Goal: Task Accomplishment & Management: Manage account settings

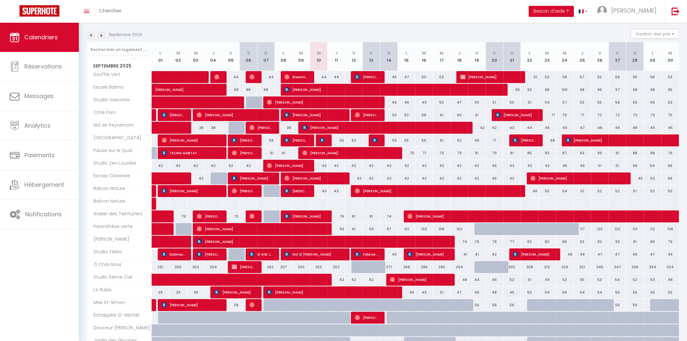
scroll to position [64, 0]
click at [290, 191] on span "Alexia Potdevin" at bounding box center [295, 191] width 23 height 12
select select "51716"
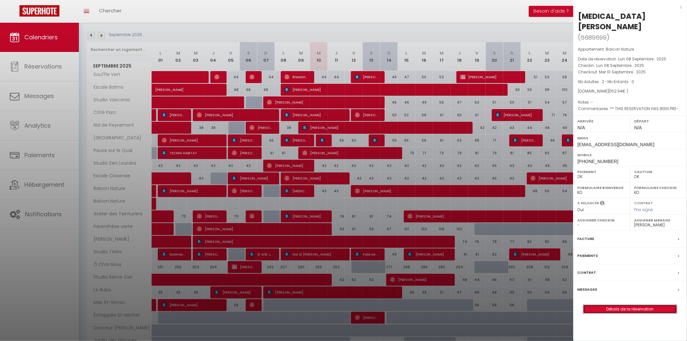
click at [608, 305] on link "Détails de la réservation" at bounding box center [629, 309] width 93 height 8
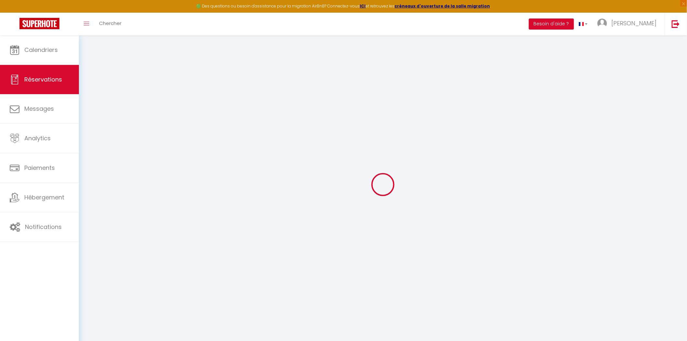
select select
checkbox input "false"
type textarea "** THIS RESERVATION HAS BEEN PRE-PAID ** BOOKING NOTE : Payment charge is EUR 2…"
type input "50"
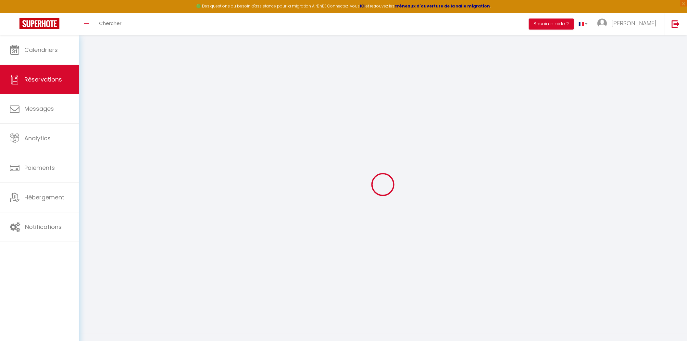
type input "6.94"
select select
checkbox input "false"
select select
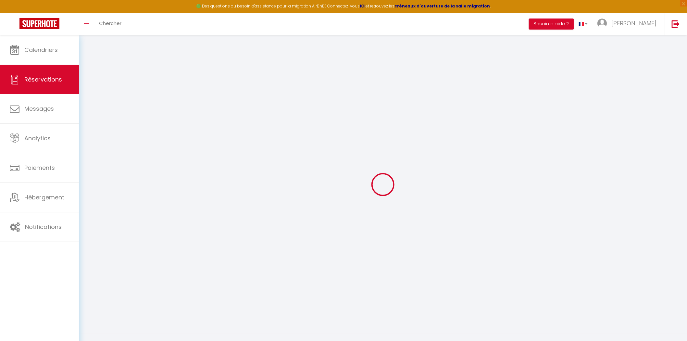
select select
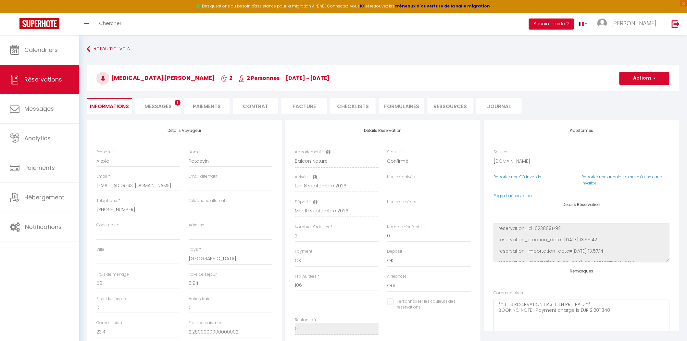
click at [400, 107] on li "FORMULAIRES" at bounding box center [401, 106] width 45 height 16
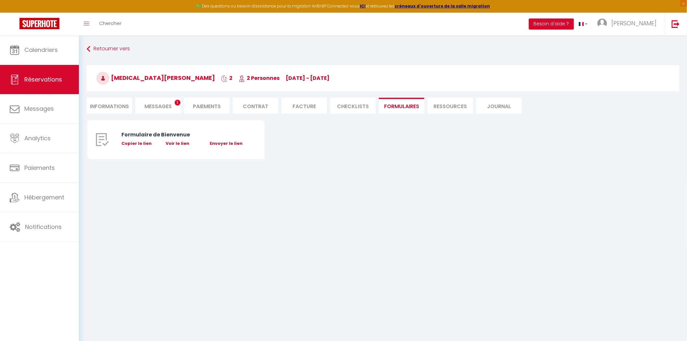
click at [341, 109] on li "CHECKLISTS" at bounding box center [352, 106] width 45 height 16
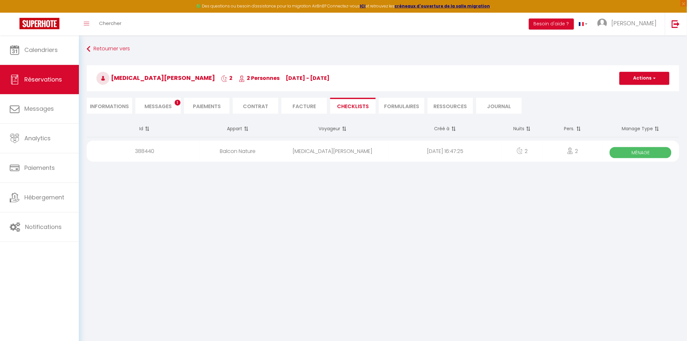
click at [450, 147] on div "2025-09-10 16:47:25" at bounding box center [445, 151] width 113 height 21
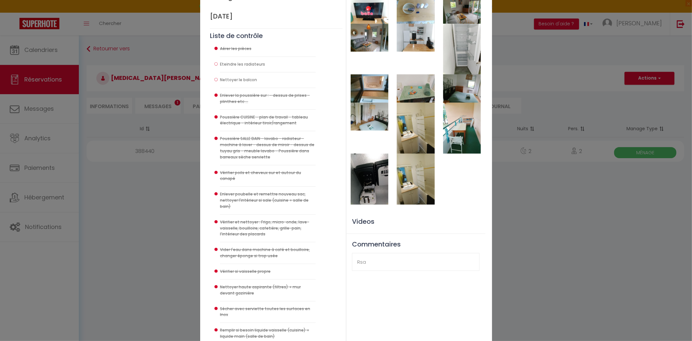
scroll to position [36, 0]
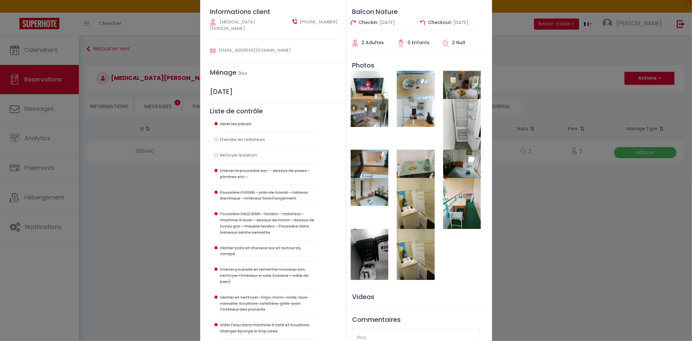
click at [367, 89] on img at bounding box center [370, 85] width 38 height 28
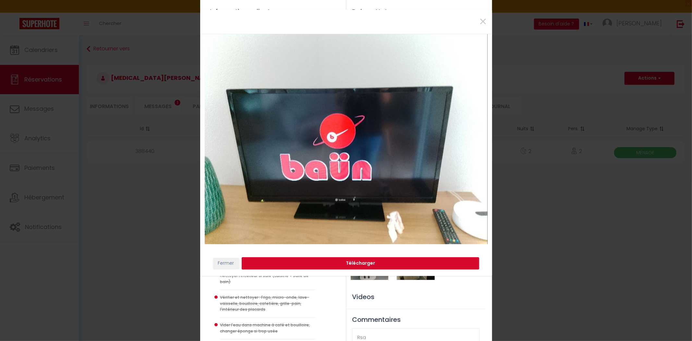
click at [456, 316] on div "× Fermer Télécharger" at bounding box center [346, 170] width 692 height 341
click at [487, 21] on div "×" at bounding box center [346, 22] width 292 height 24
click at [481, 21] on span "×" at bounding box center [483, 21] width 8 height 19
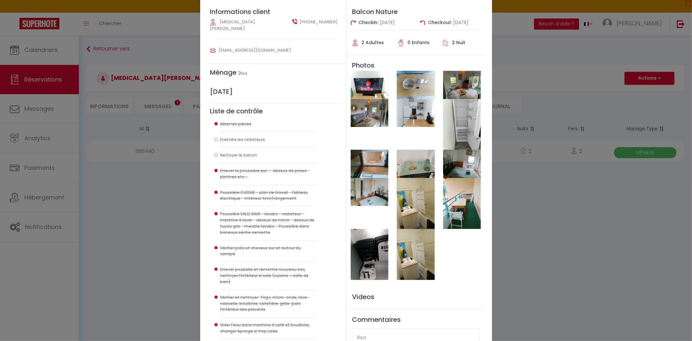
click at [374, 133] on div at bounding box center [370, 124] width 46 height 51
click at [365, 116] on img at bounding box center [370, 113] width 38 height 28
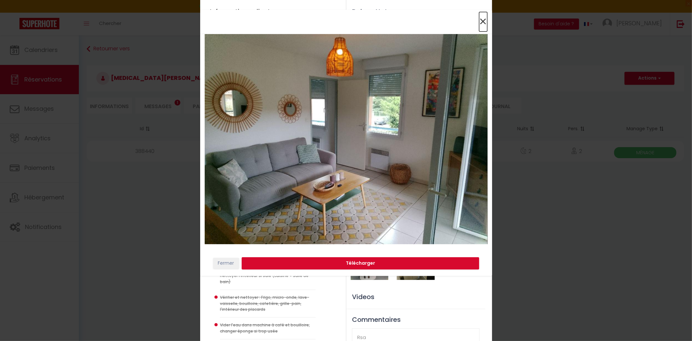
click at [482, 24] on span "×" at bounding box center [483, 21] width 8 height 19
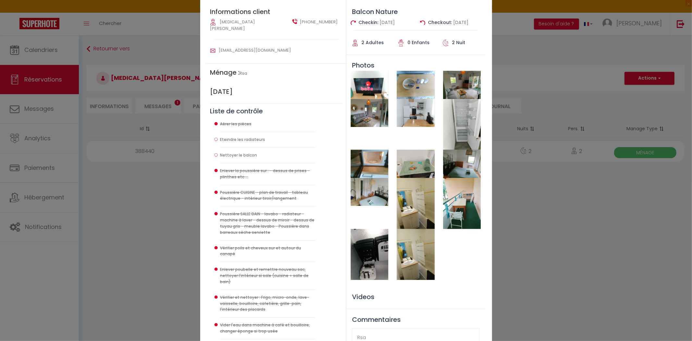
click at [414, 174] on img at bounding box center [416, 164] width 38 height 28
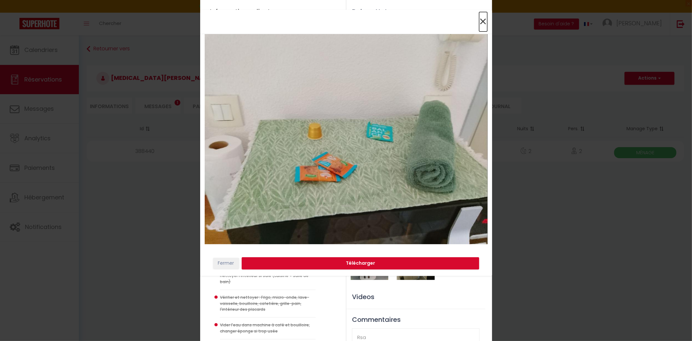
click at [486, 19] on span "×" at bounding box center [483, 21] width 8 height 19
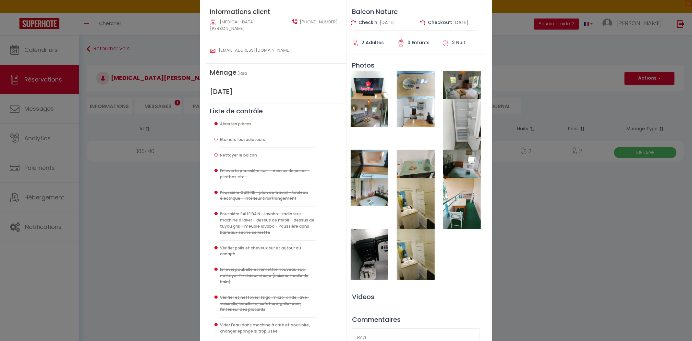
click at [467, 86] on img at bounding box center [462, 85] width 38 height 28
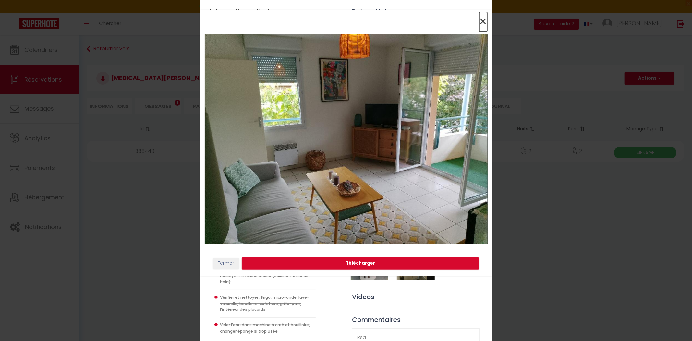
click at [485, 17] on span "×" at bounding box center [483, 21] width 8 height 19
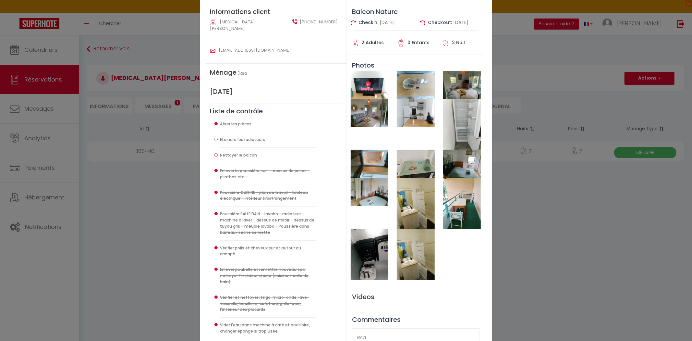
click at [419, 90] on img at bounding box center [416, 85] width 38 height 28
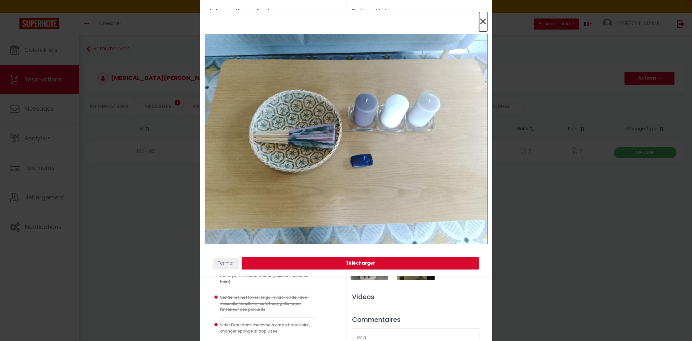
click at [481, 18] on span "×" at bounding box center [483, 21] width 8 height 19
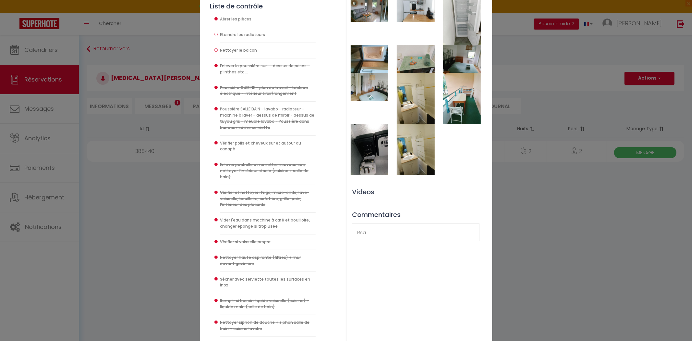
scroll to position [51, 0]
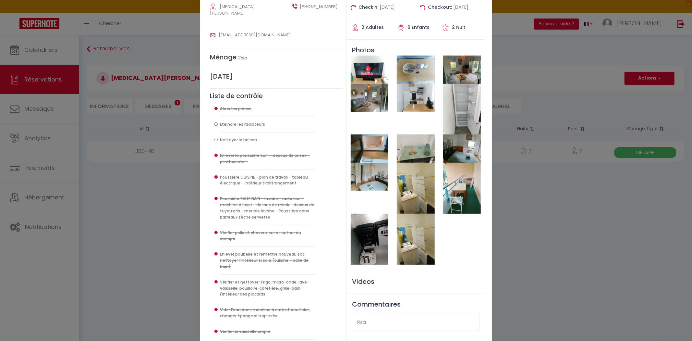
click at [572, 251] on div "Checklist : Checklist Ménage × Informations client Alexia Potdevin +33607651918…" at bounding box center [346, 170] width 692 height 341
click at [543, 205] on div "Checklist : Checklist Ménage × Informations client Alexia Potdevin +33607651918…" at bounding box center [346, 170] width 692 height 341
click at [478, 222] on div at bounding box center [416, 159] width 139 height 209
click at [573, 236] on div "Checklist : Checklist Ménage × Informations client Alexia Potdevin +33607651918…" at bounding box center [346, 170] width 692 height 341
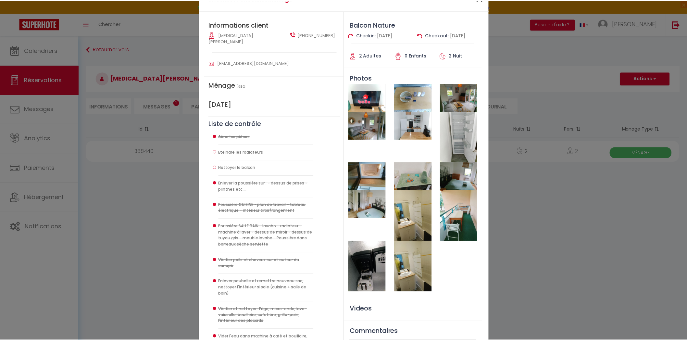
scroll to position [0, 0]
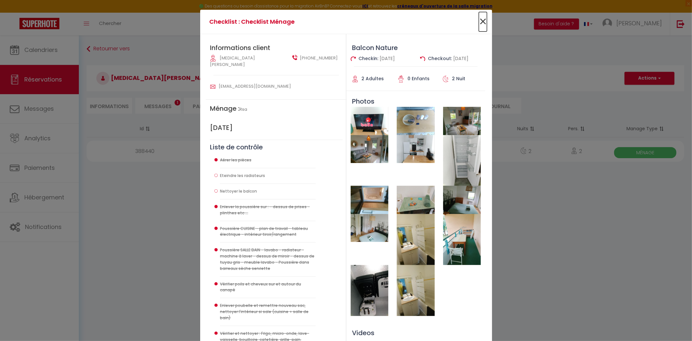
click at [481, 18] on span "×" at bounding box center [483, 21] width 8 height 19
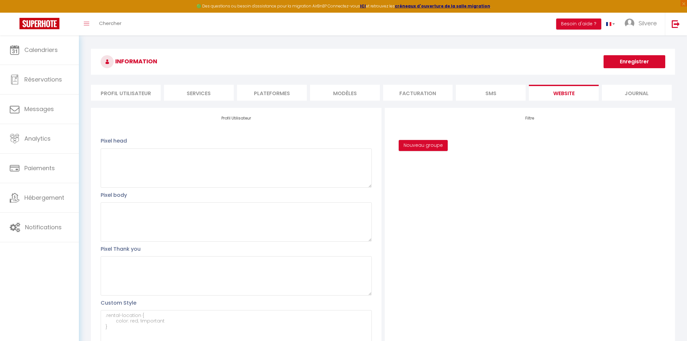
click at [685, 26] on link at bounding box center [675, 24] width 21 height 23
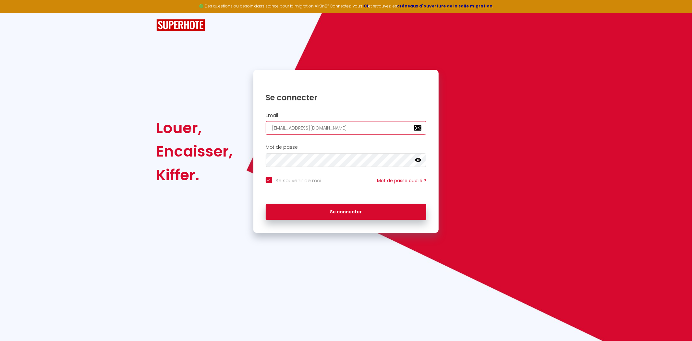
click at [328, 127] on input "[EMAIL_ADDRESS][DOMAIN_NAME]" at bounding box center [346, 128] width 161 height 14
paste input "leschaletsdulac88"
type input "[EMAIL_ADDRESS][DOMAIN_NAME]"
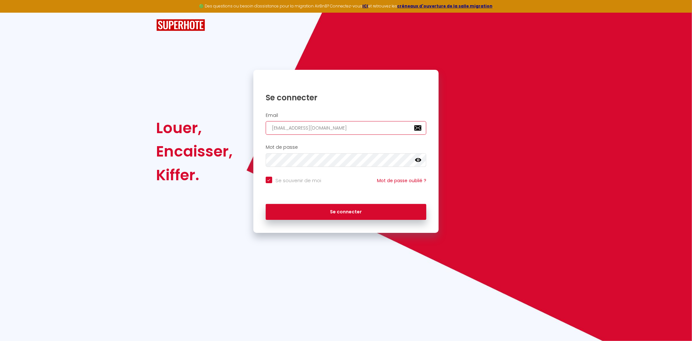
checkbox input "true"
type input "[EMAIL_ADDRESS][DOMAIN_NAME]"
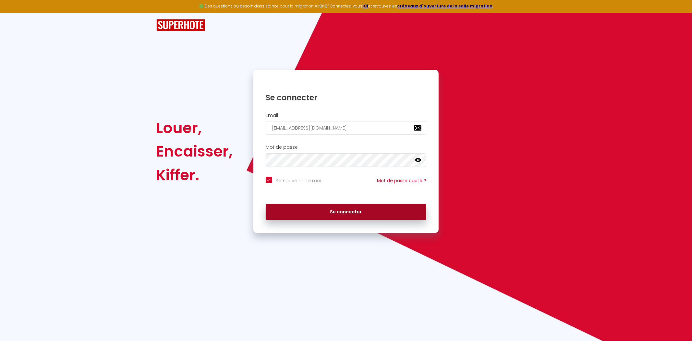
click at [308, 216] on button "Se connecter" at bounding box center [346, 212] width 161 height 16
checkbox input "true"
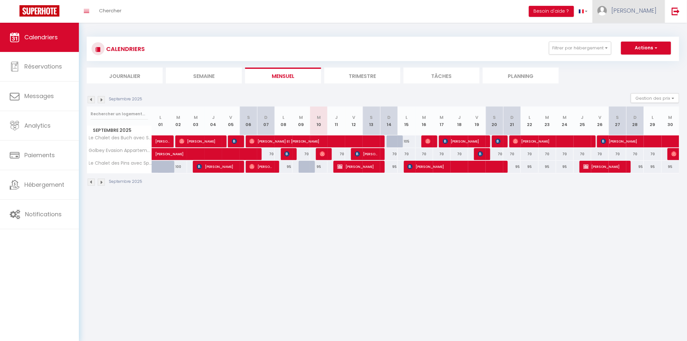
drag, startPoint x: 631, startPoint y: 10, endPoint x: 630, endPoint y: 20, distance: 9.5
click at [607, 11] on img at bounding box center [602, 11] width 10 height 10
click at [630, 28] on link "Paramètres" at bounding box center [639, 32] width 48 height 11
select select "28"
select select "fr"
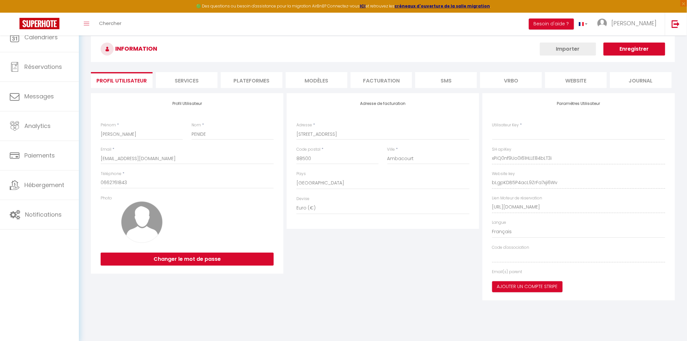
type input "xPiQ0nf9Uo0i61HLLE84bLT3i"
type input "bLgpKDB5P4acL9ZrFa7xji6Wv"
type input "[URL][DOMAIN_NAME]"
select select "fr"
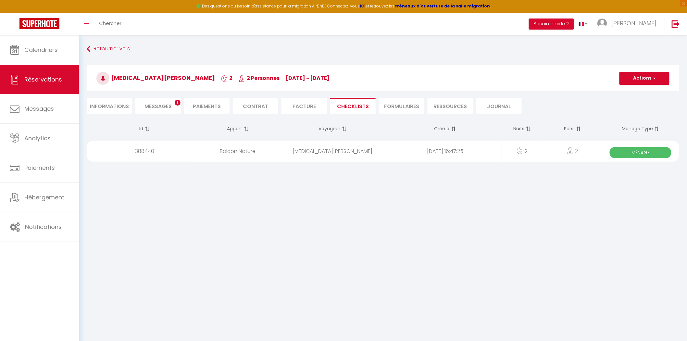
drag, startPoint x: 160, startPoint y: 112, endPoint x: 160, endPoint y: 105, distance: 7.1
click at [160, 112] on li "Messages 1" at bounding box center [157, 106] width 45 height 16
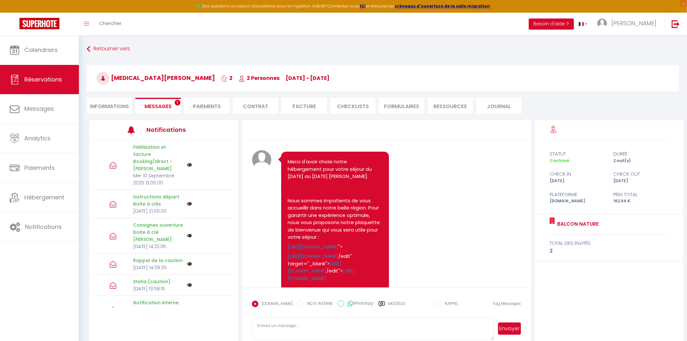
click at [159, 104] on span "Messages" at bounding box center [157, 106] width 27 height 7
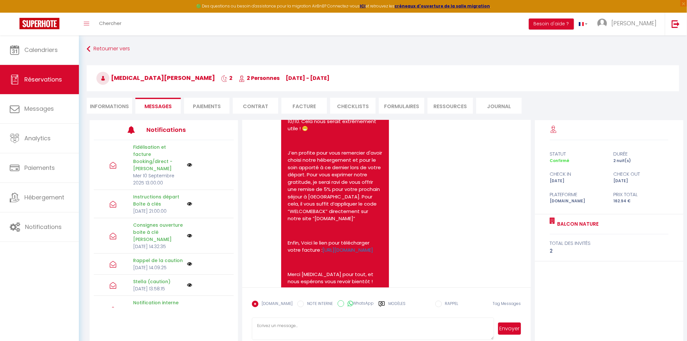
scroll to position [2277, 0]
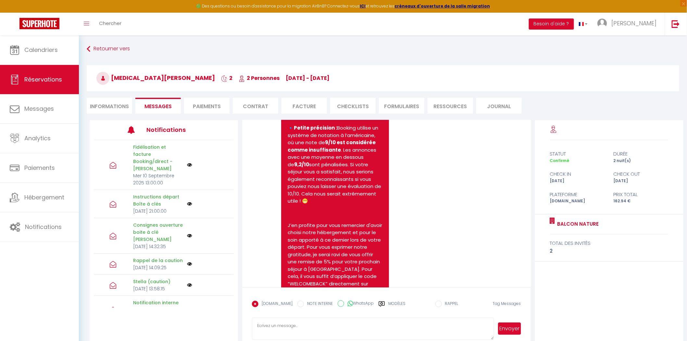
click at [441, 57] on pre "Bonjour, j’étais un peu pressée ça matin car la place devant la résidence était…" at bounding box center [437, 35] width 94 height 44
click at [436, 57] on pre "Bonjour, j’étais un peu pressée ça matin car la place devant la résidence était…" at bounding box center [437, 35] width 94 height 44
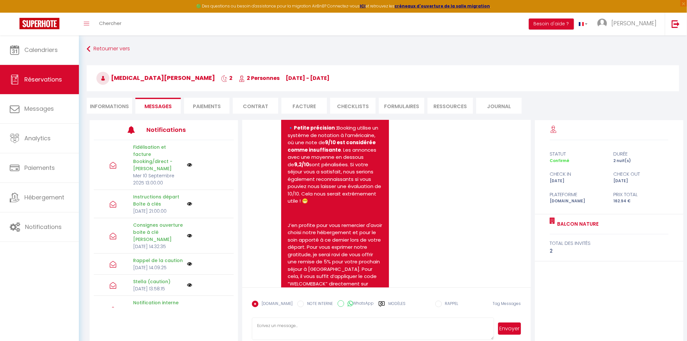
click at [436, 57] on pre "Bonjour, j’étais un peu pressée ça matin car la place devant la résidence était…" at bounding box center [437, 35] width 94 height 44
click at [439, 57] on pre "Bonjour, j’étais un peu pressée ça matin car la place devant la résidence était…" at bounding box center [437, 35] width 94 height 44
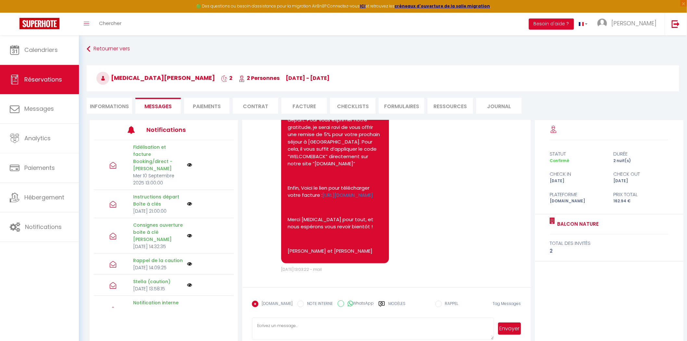
drag, startPoint x: 445, startPoint y: 254, endPoint x: 443, endPoint y: 241, distance: 12.7
